Goal: Task Accomplishment & Management: Use online tool/utility

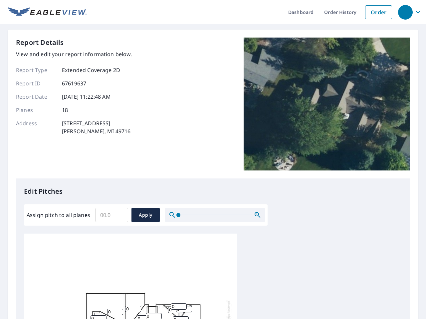
click at [213, 160] on div "Report Details View and edit your report information below. Report Type Extende…" at bounding box center [213, 108] width 394 height 141
click at [405, 12] on div "button" at bounding box center [405, 12] width 15 height 15
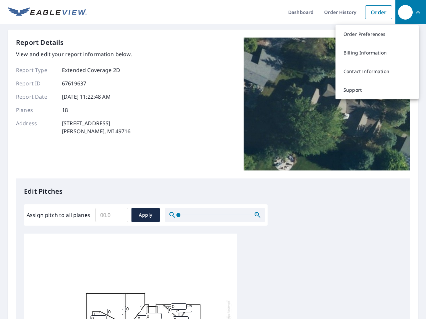
click at [112, 215] on input "Assign pitch to all planes" at bounding box center [111, 215] width 33 height 19
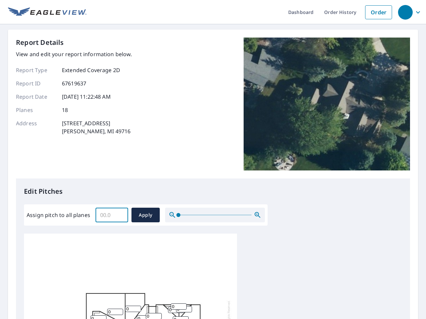
click at [145, 215] on span "Apply" at bounding box center [146, 215] width 18 height 8
click at [257, 215] on icon "button" at bounding box center [257, 215] width 8 height 8
